Goal: Task Accomplishment & Management: Use online tool/utility

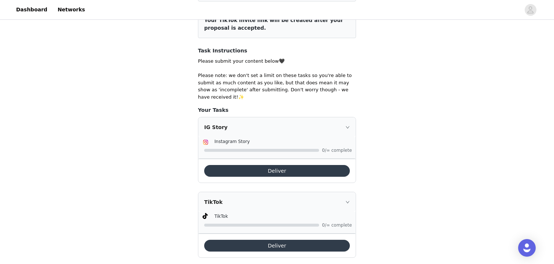
scroll to position [121, 0]
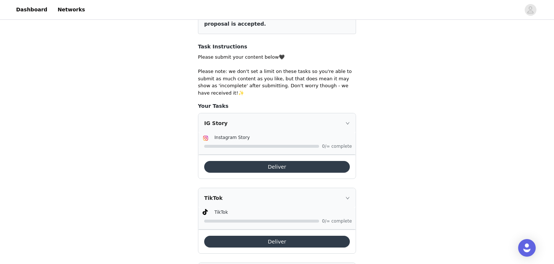
click at [349, 123] on icon "icon: right" at bounding box center [348, 123] width 4 height 4
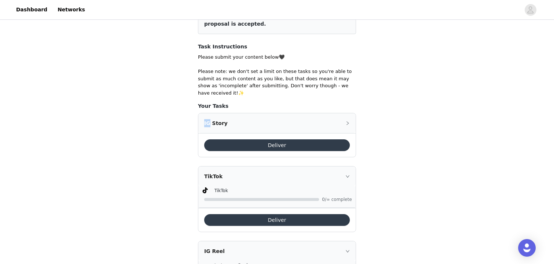
click at [349, 123] on icon "icon: right" at bounding box center [348, 123] width 4 height 4
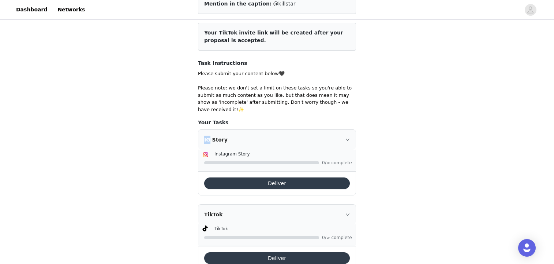
scroll to position [105, 0]
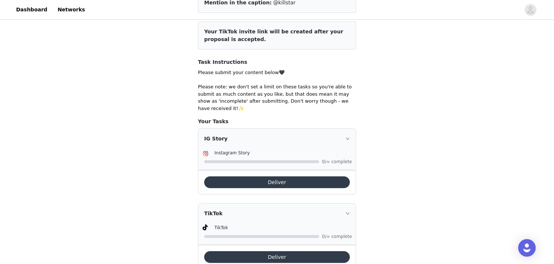
click at [347, 143] on div "IG Story" at bounding box center [276, 138] width 157 height 20
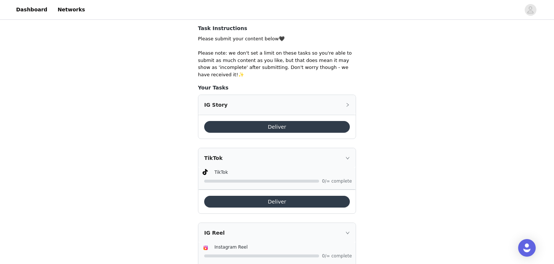
scroll to position [142, 0]
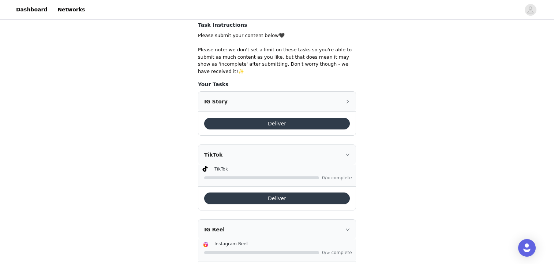
click at [341, 155] on div "TikTok" at bounding box center [276, 155] width 157 height 20
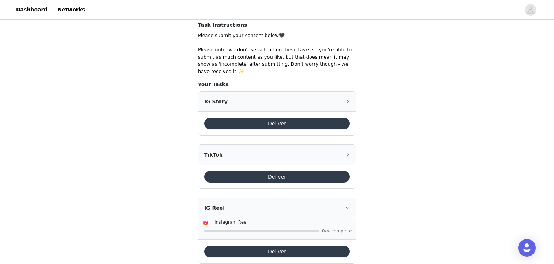
click at [341, 155] on div "TikTok" at bounding box center [276, 155] width 157 height 20
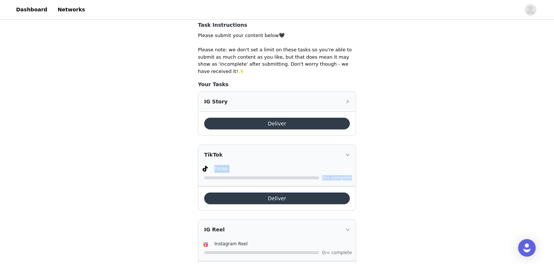
click at [332, 180] on div at bounding box center [277, 177] width 147 height 8
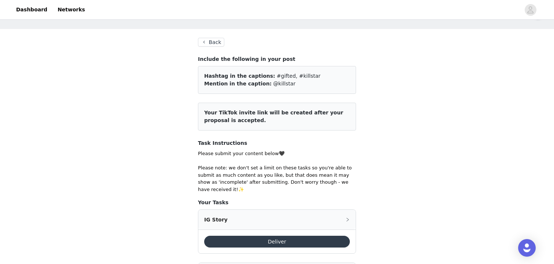
scroll to position [21, 0]
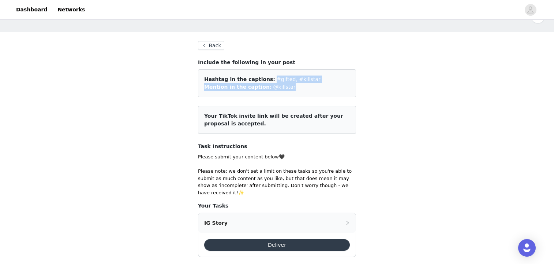
drag, startPoint x: 266, startPoint y: 81, endPoint x: 284, endPoint y: 92, distance: 21.2
click at [284, 92] on div "Hashtag in the captions: #gifted, #killstar Mention in the caption: @killstar" at bounding box center [277, 83] width 158 height 28
copy div "#gifted, #killstar Mention in the caption: @killstar"
